Goal: Task Accomplishment & Management: Manage account settings

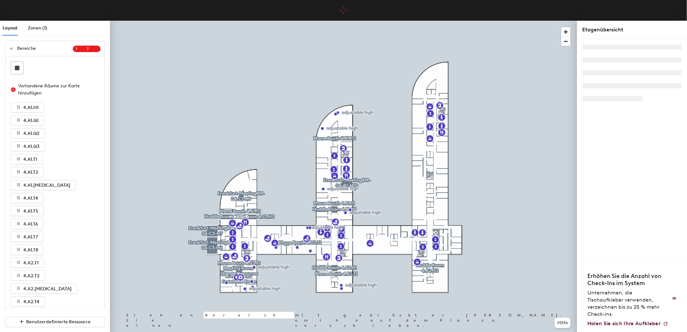
click at [11, 50] on icon "expanded" at bounding box center [11, 49] width 4 height 4
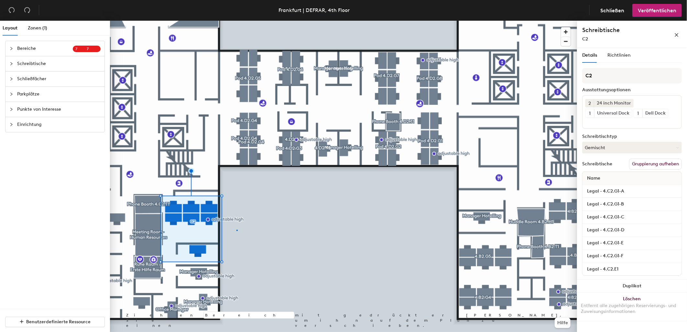
click at [237, 21] on div at bounding box center [343, 21] width 467 height 0
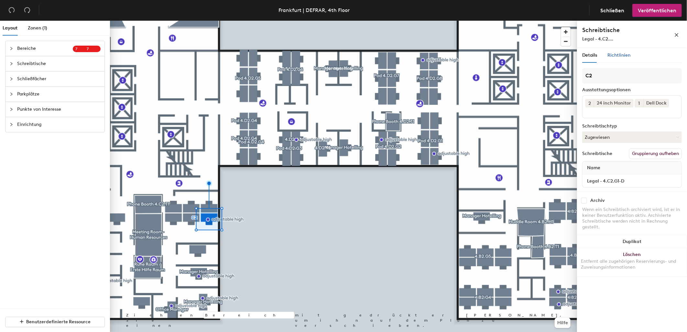
click at [625, 54] on span "Richtlinien" at bounding box center [618, 54] width 23 height 5
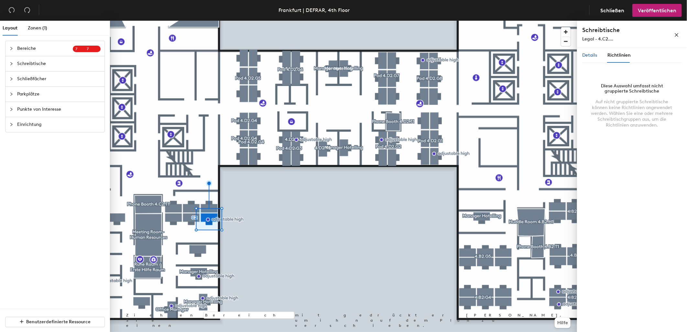
click at [588, 53] on span "Details" at bounding box center [589, 54] width 15 height 5
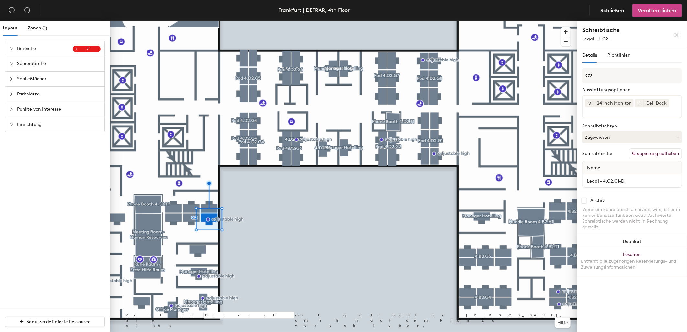
click at [660, 11] on span "Veröffentlichen" at bounding box center [656, 10] width 38 height 6
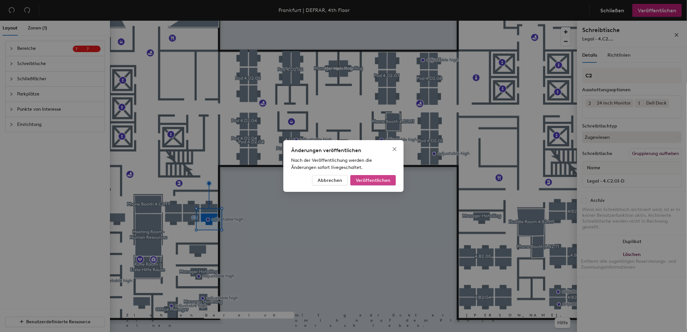
click at [393, 179] on button "Veröffentlichen" at bounding box center [373, 180] width 46 height 10
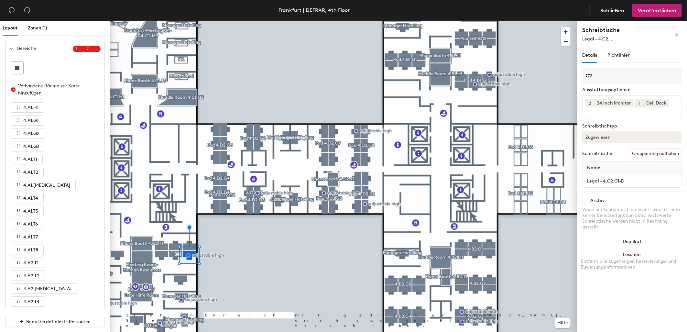
click at [623, 138] on button "Zugewiesen" at bounding box center [632, 137] width 100 height 12
click at [606, 176] on div "Temporär reservierbar" at bounding box center [614, 177] width 65 height 10
click at [649, 11] on span "Veröffentlichen" at bounding box center [656, 10] width 38 height 6
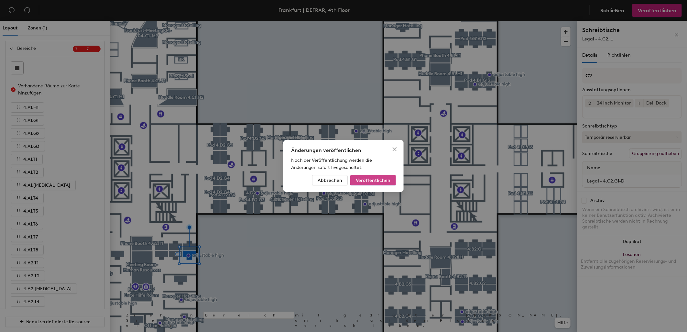
click at [390, 175] on button "Veröffentlichen" at bounding box center [373, 180] width 46 height 10
